Goal: Obtain resource: Download file/media

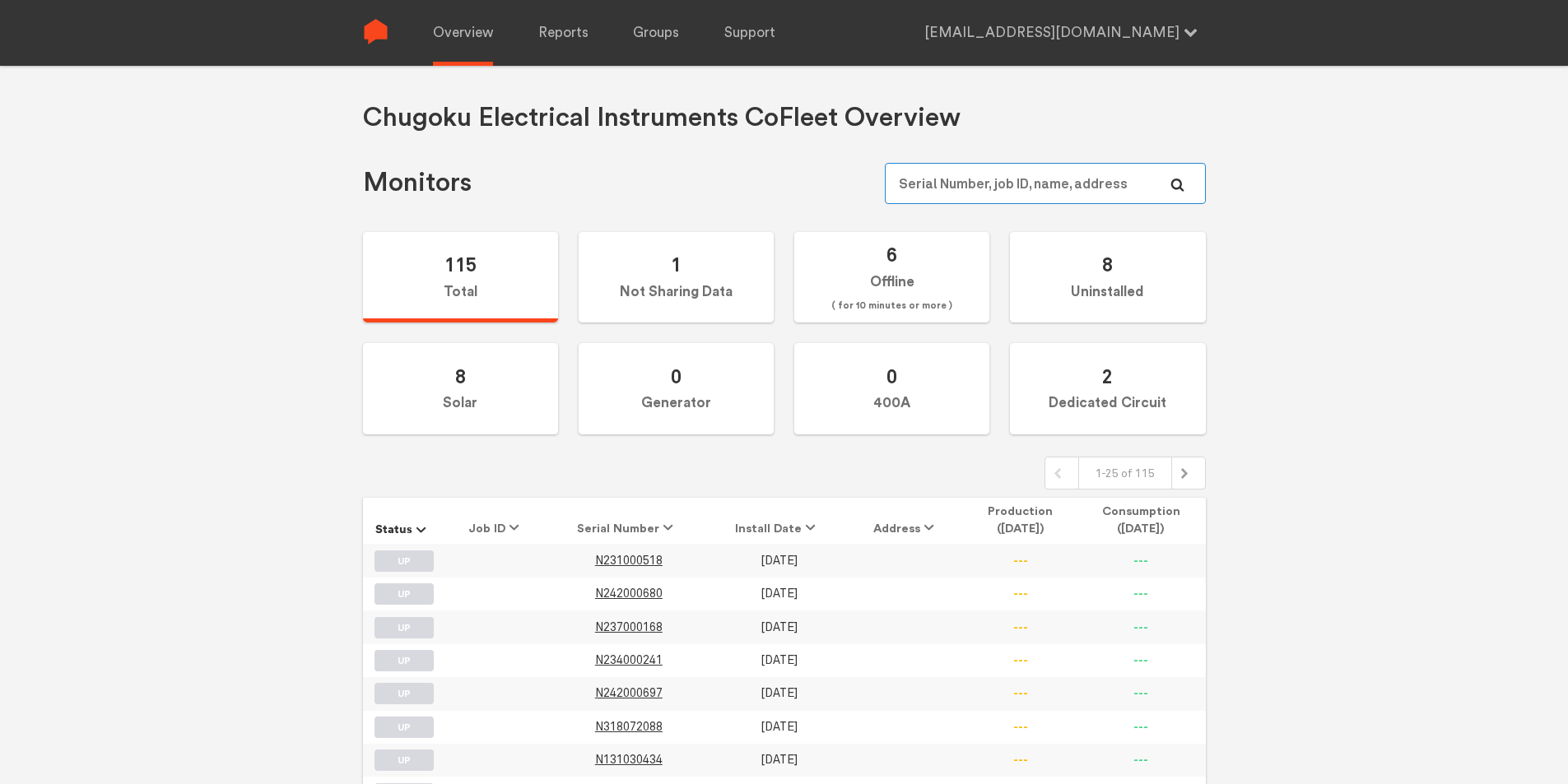
click at [1015, 190] on input "text" at bounding box center [1045, 183] width 321 height 41
click at [1160, 190] on input "N249000110" at bounding box center [1045, 183] width 321 height 41
type input "N249000110"
click at [1177, 187] on icon at bounding box center [1177, 185] width 14 height 14
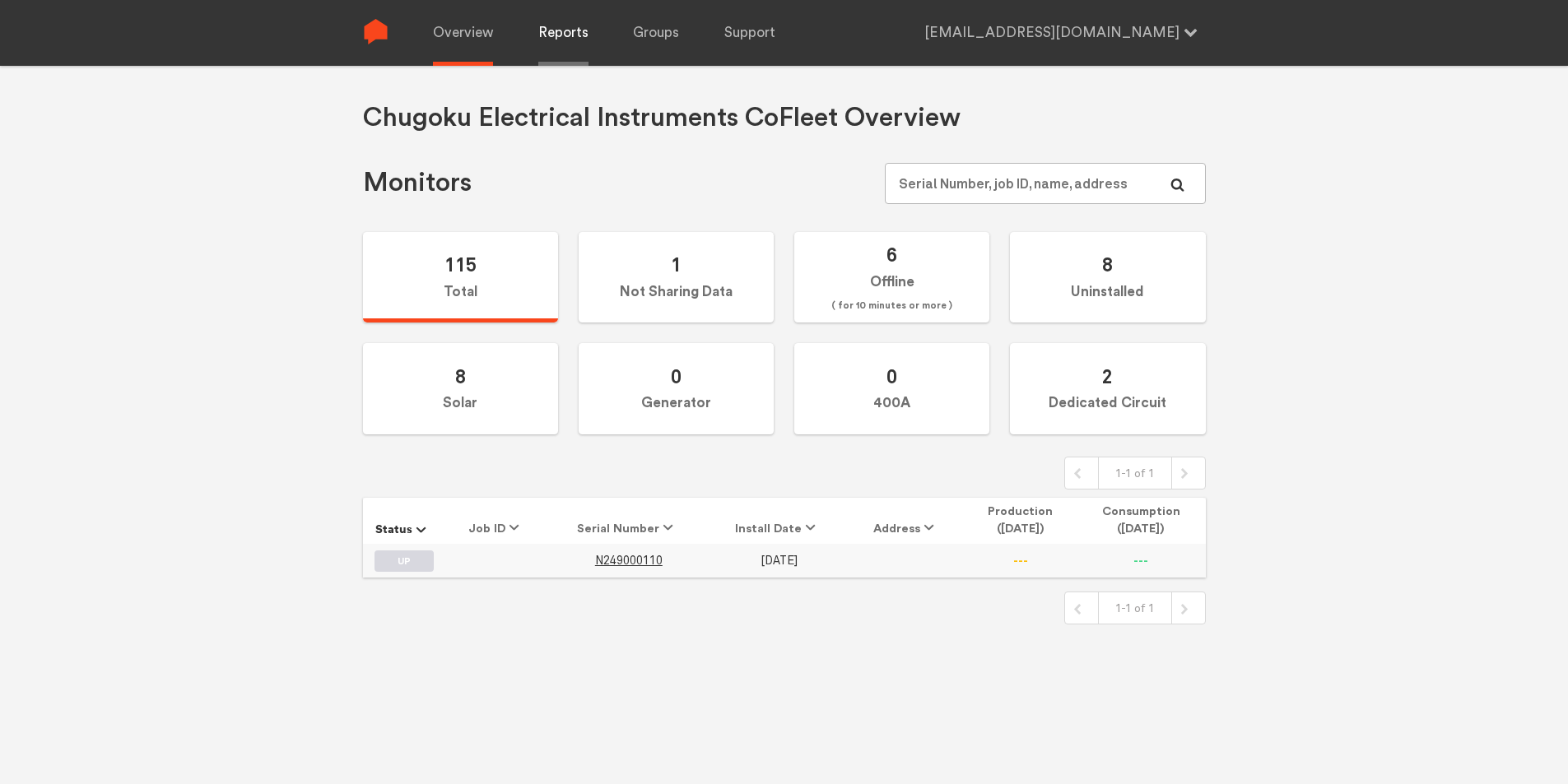
click at [576, 28] on link "Reports" at bounding box center [563, 33] width 50 height 66
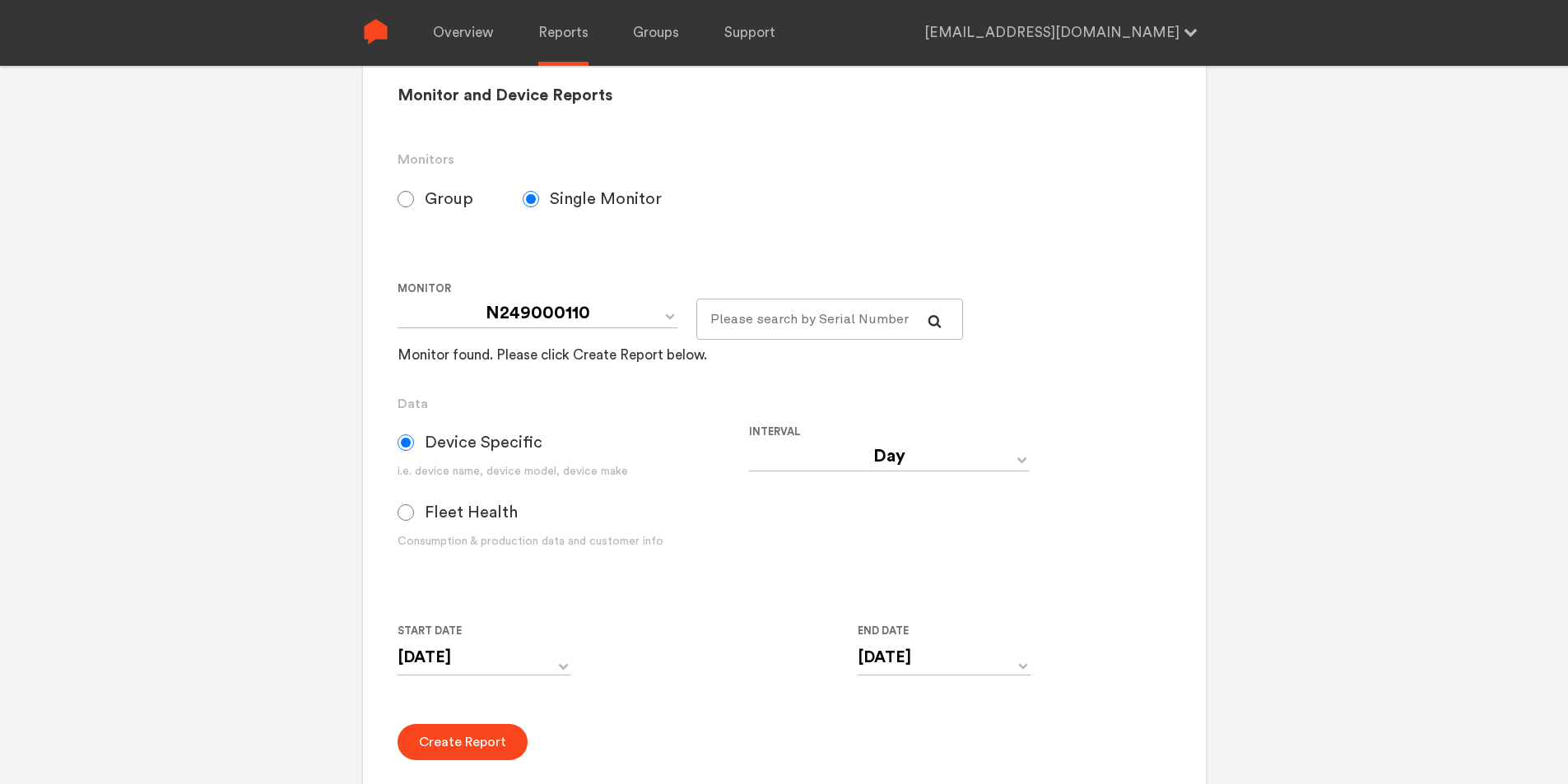
scroll to position [330, 0]
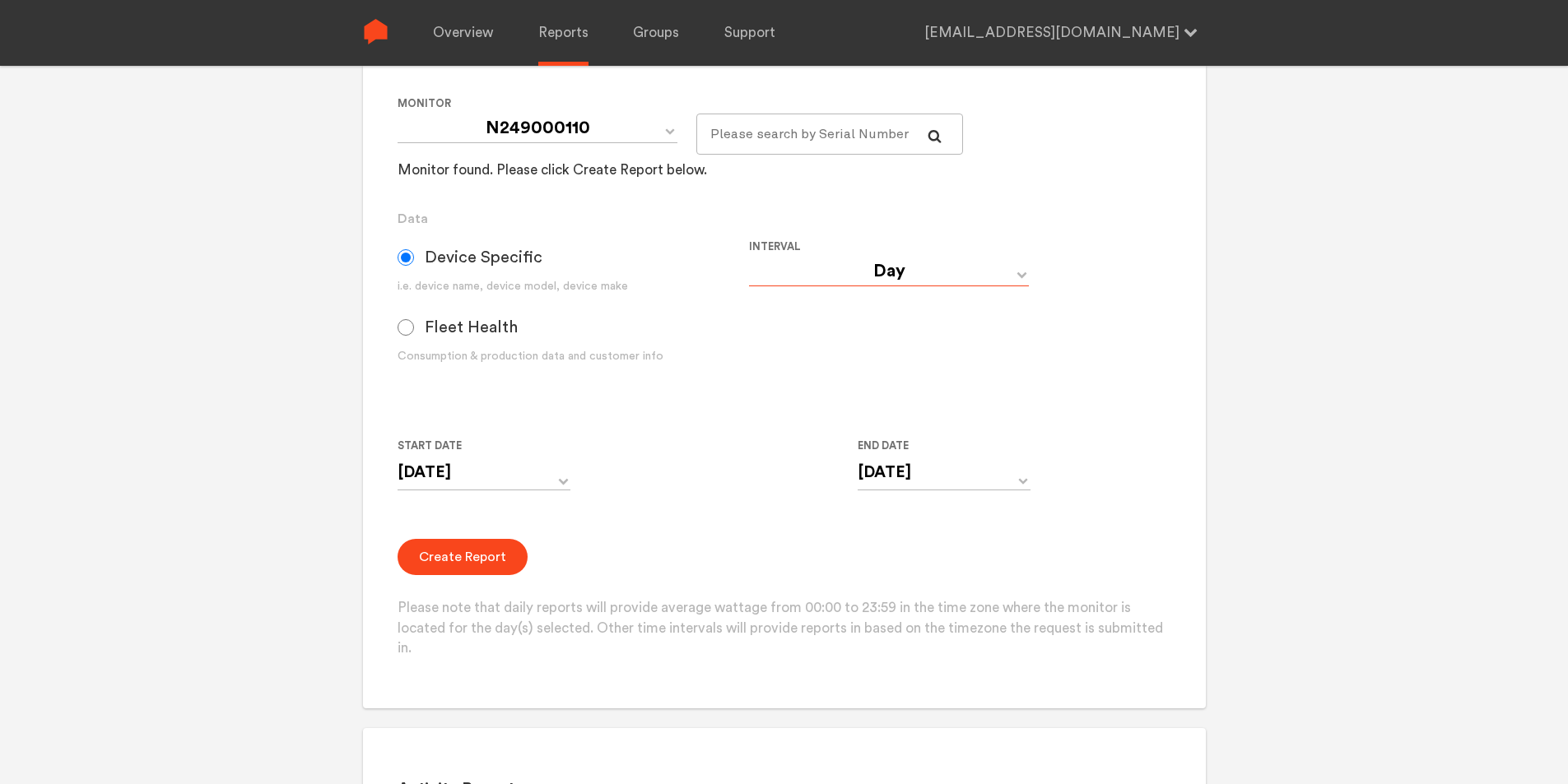
click at [1026, 274] on select "Day Year Month Week Hour 30 Minute 15 Minute 5 Minute Minute" at bounding box center [889, 272] width 280 height 30
select select "Minute"
click at [749, 257] on select "Day Year Month Week Hour 30 Minute 15 Minute 5 Minute Minute" at bounding box center [889, 272] width 280 height 30
type input "[DATE] 12:00 AM"
type input "[DATE] 11:59 PM"
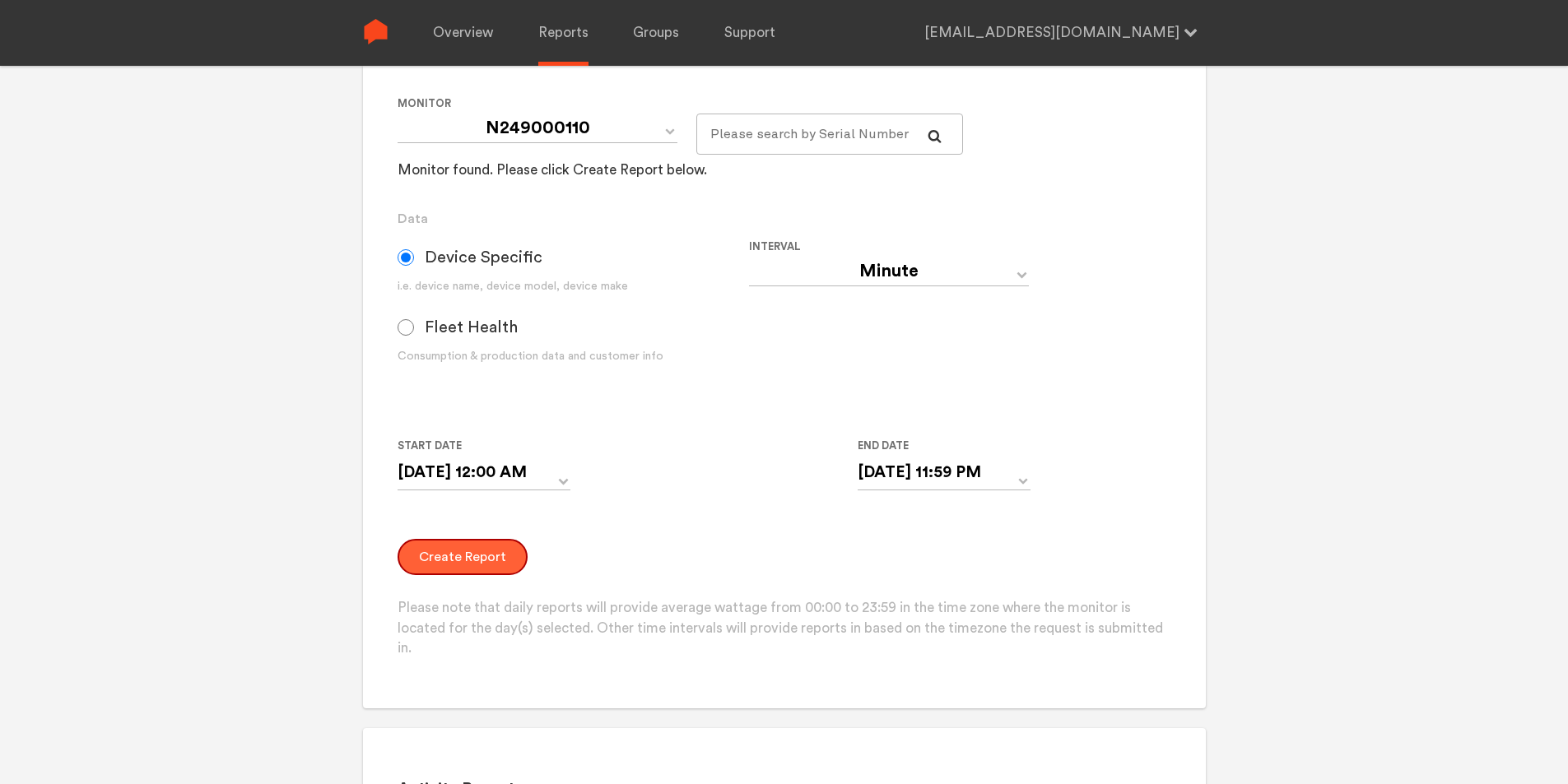
click at [465, 561] on button "Create Report" at bounding box center [462, 557] width 130 height 36
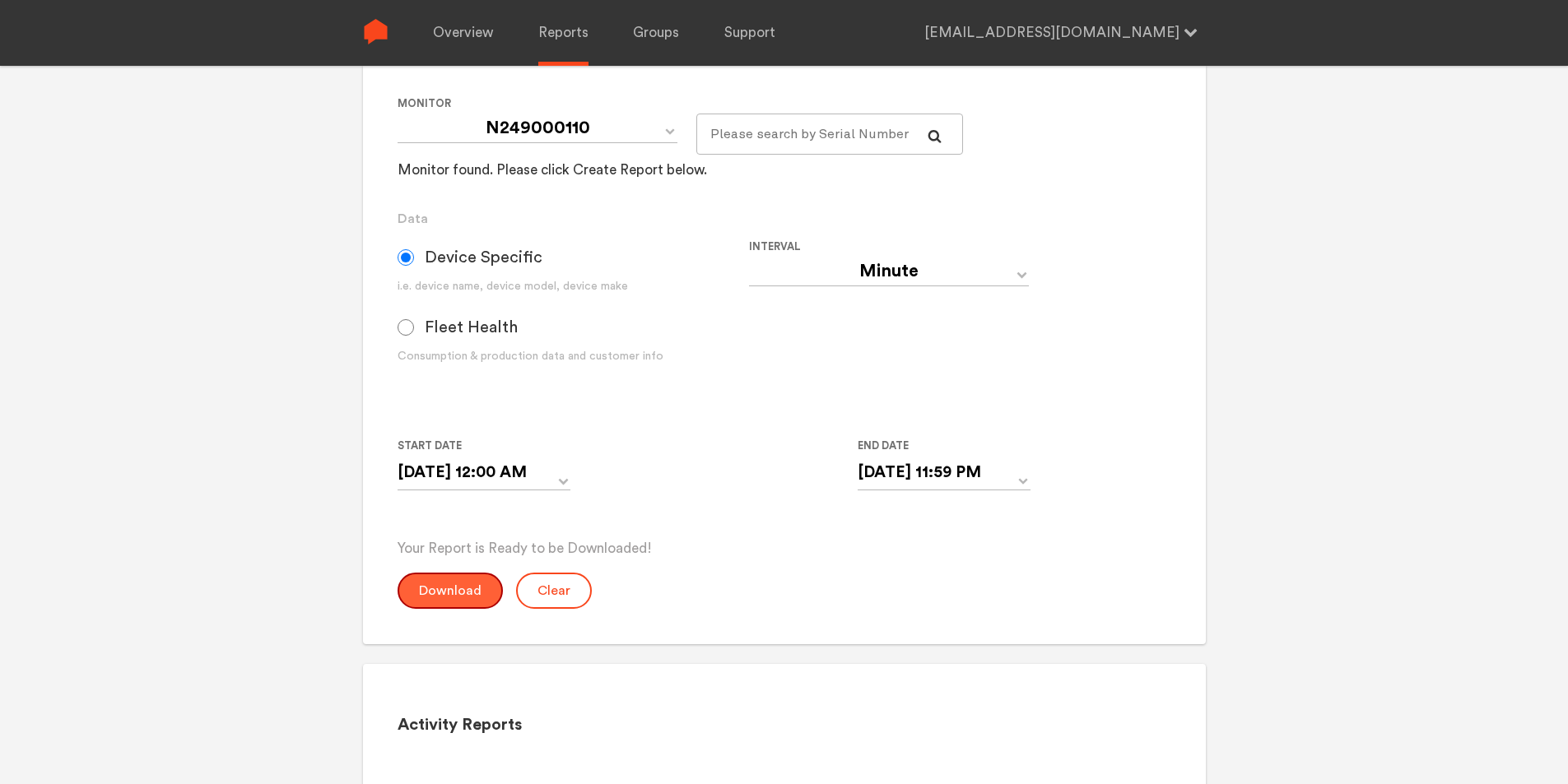
click at [457, 588] on button "Download" at bounding box center [450, 591] width 106 height 36
